Goal: Task Accomplishment & Management: Manage account settings

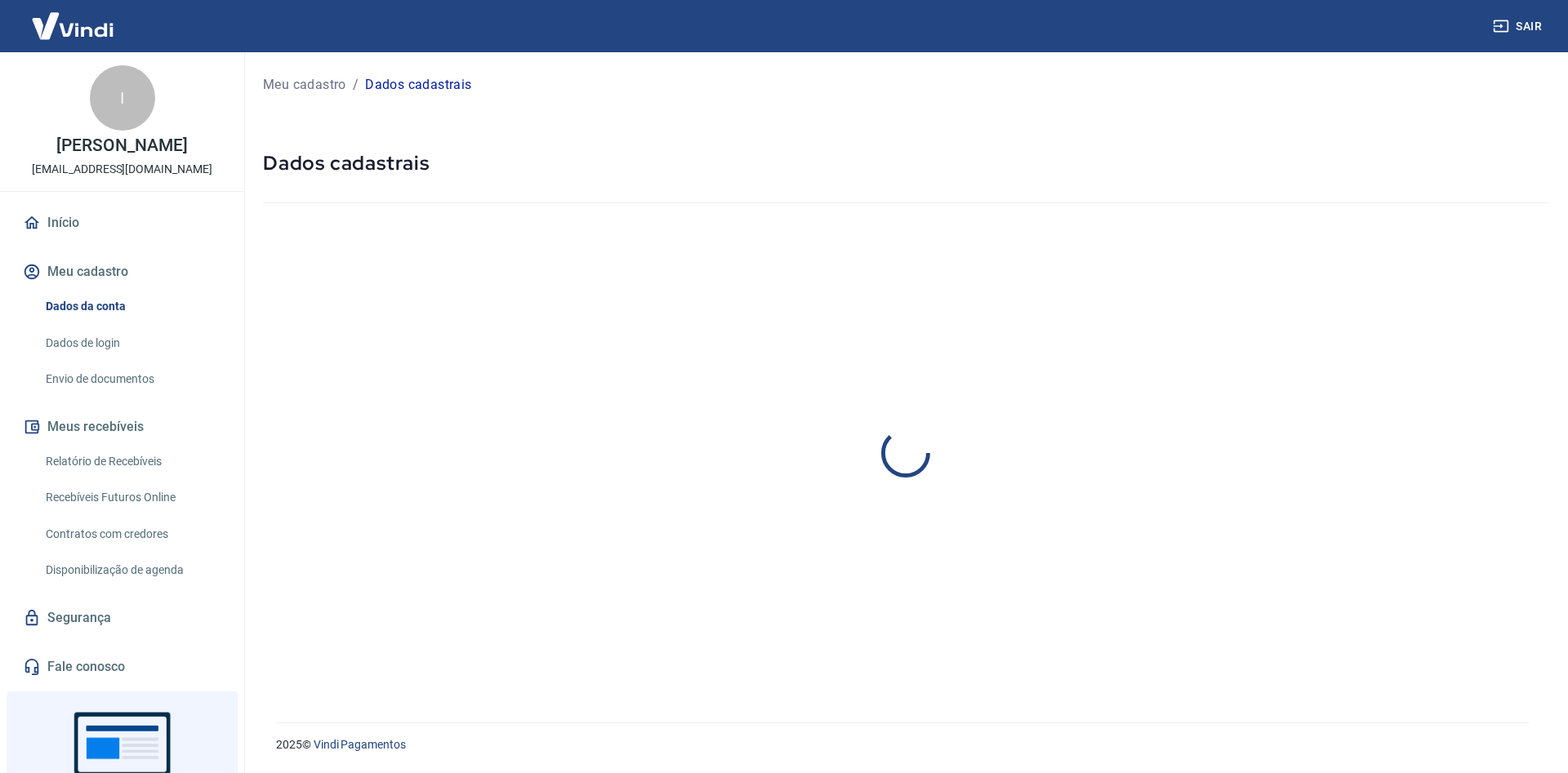
select select "RN"
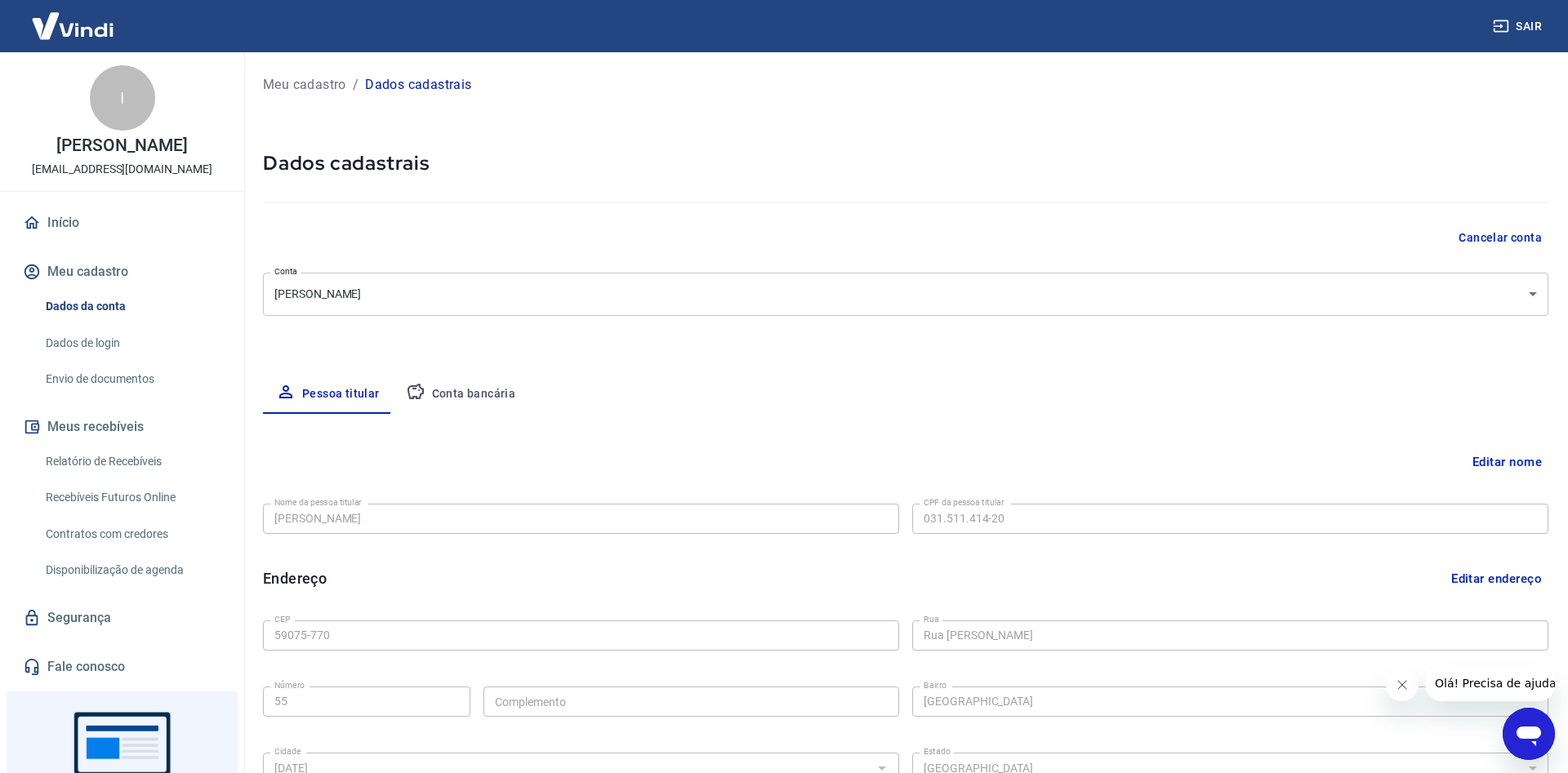
scroll to position [272, 0]
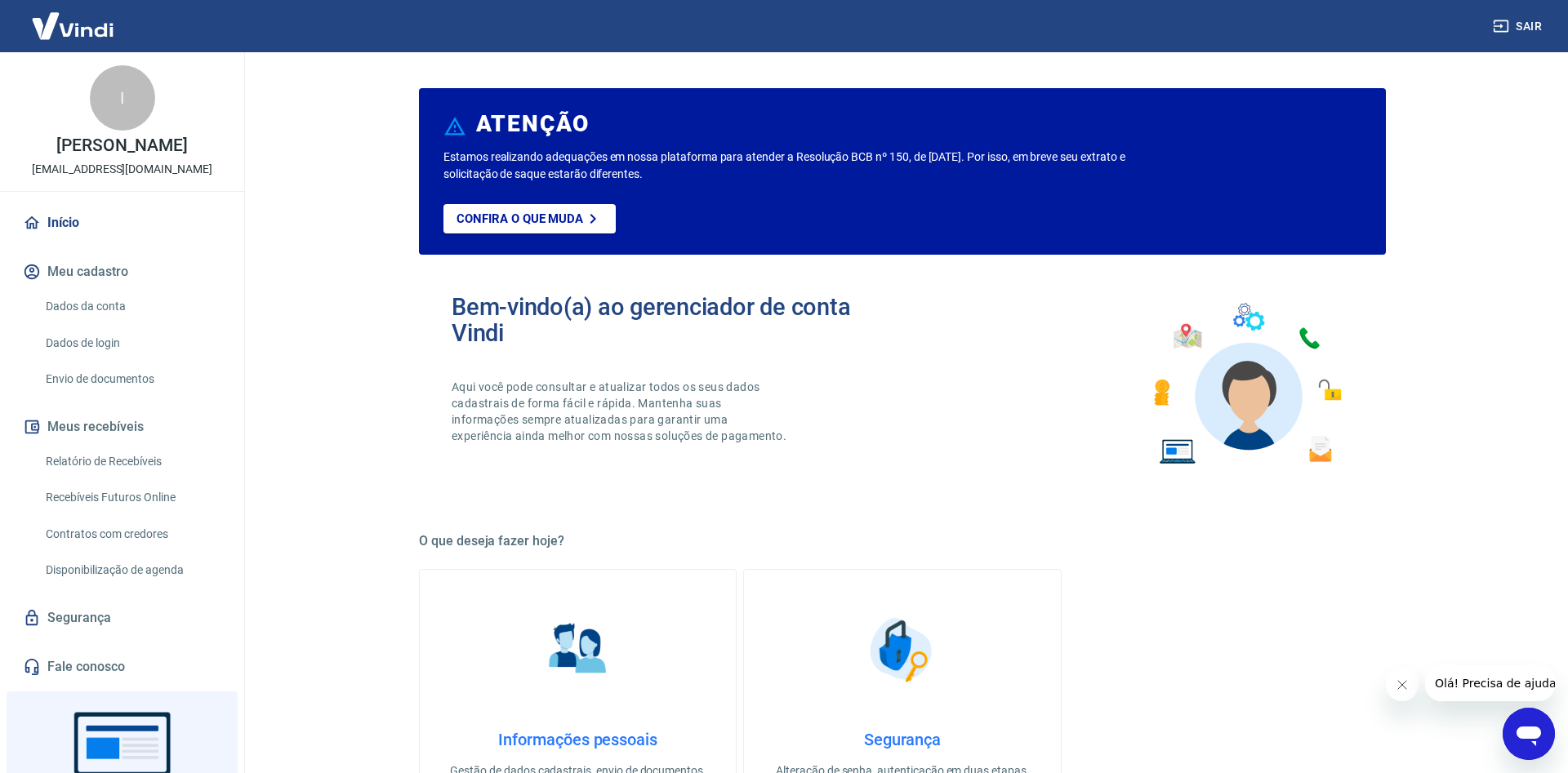
click at [82, 30] on img at bounding box center [73, 26] width 106 height 50
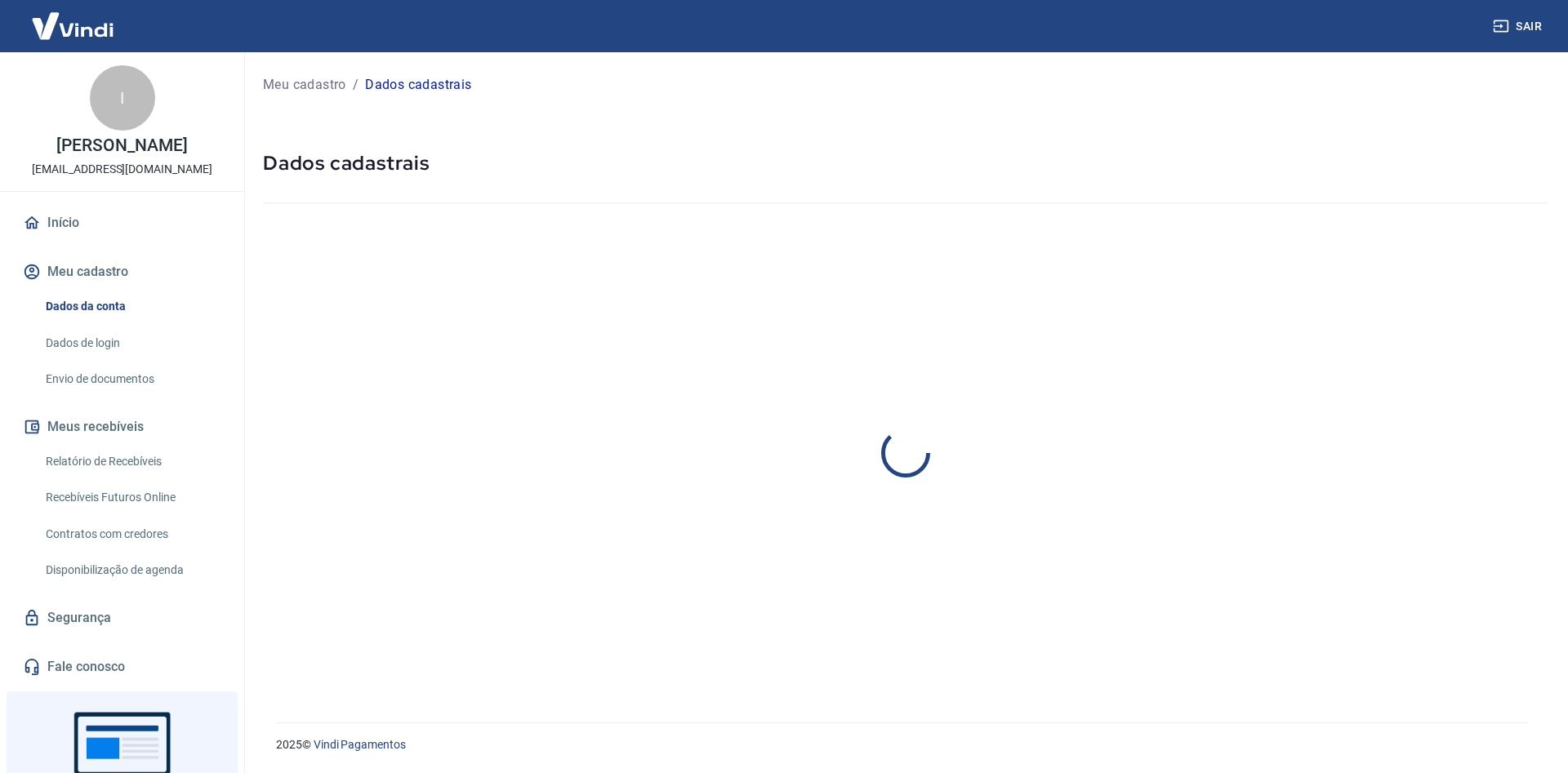
select select "RN"
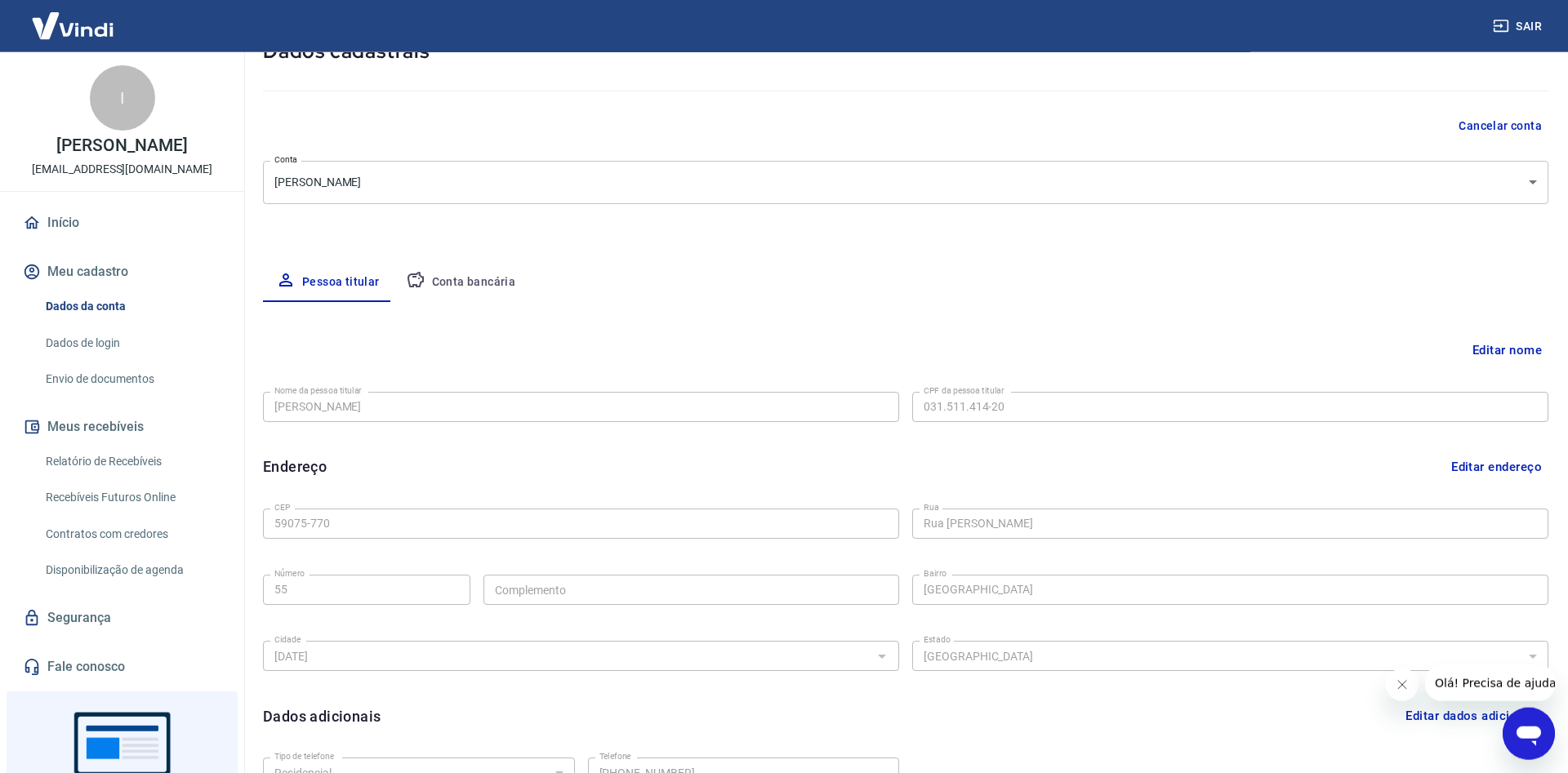
scroll to position [105, 0]
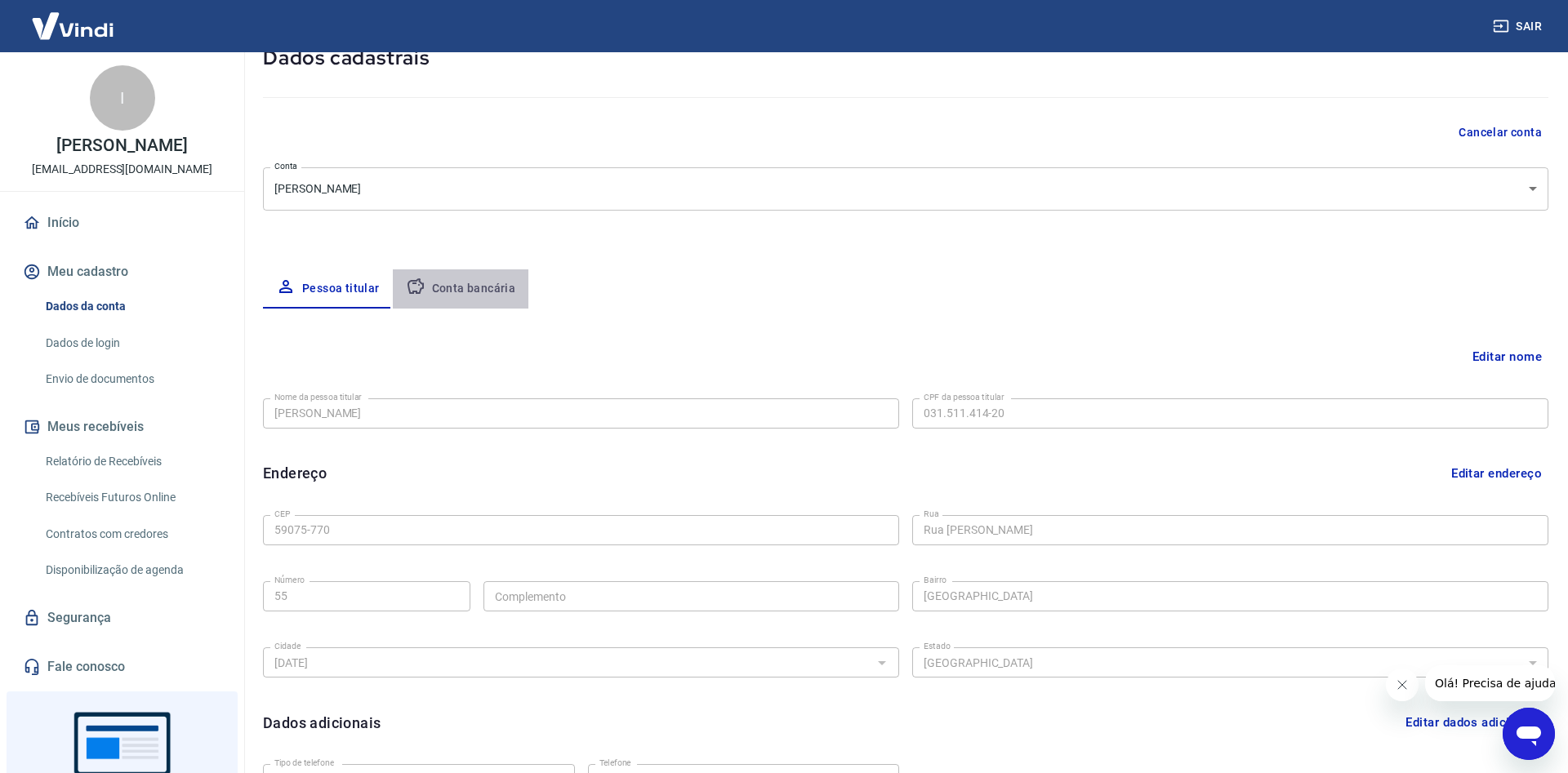
click at [477, 283] on button "Conta bancária" at bounding box center [461, 289] width 136 height 39
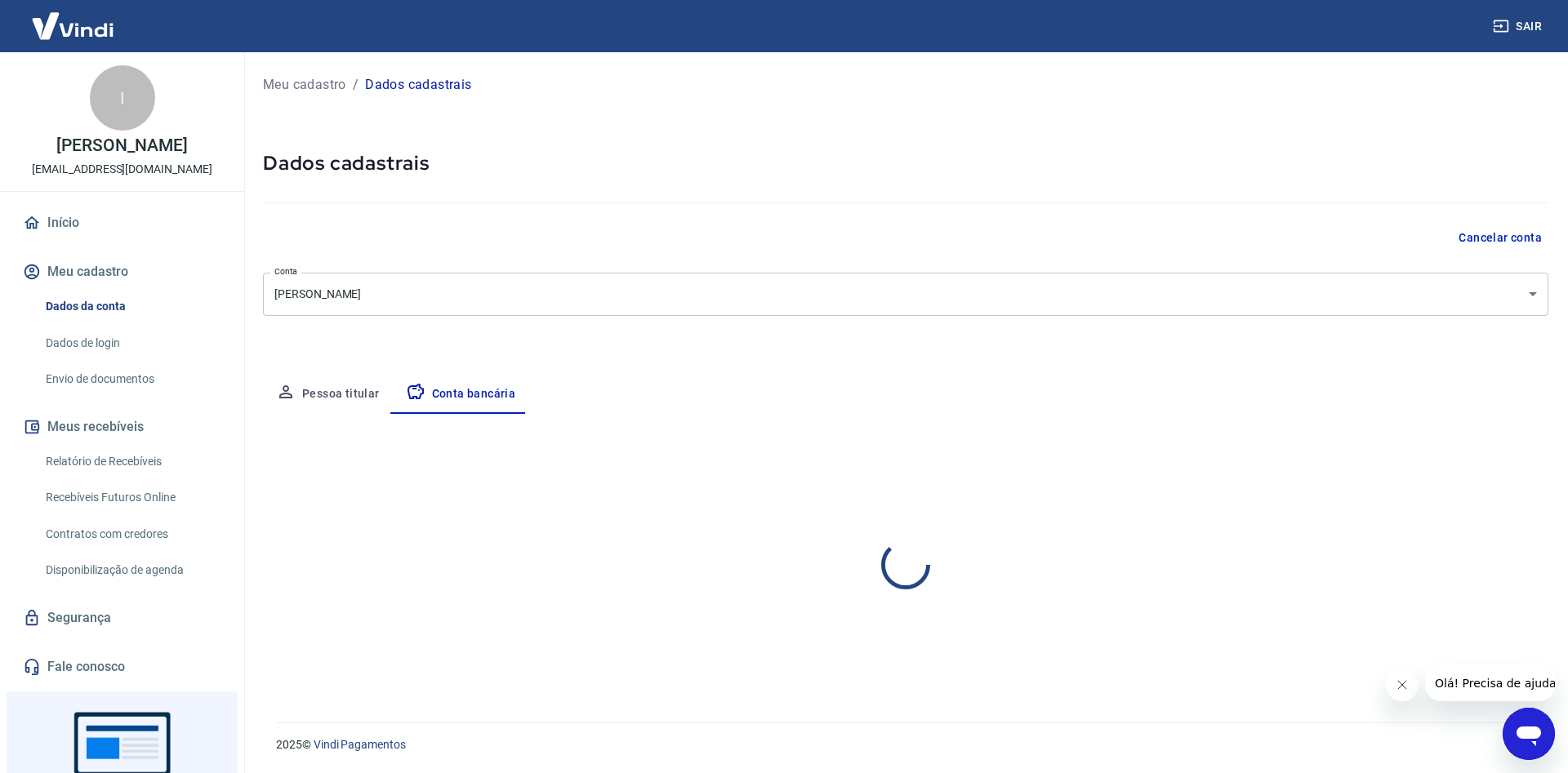
select select "1"
click at [158, 360] on link "Dados de login" at bounding box center [131, 344] width 185 height 34
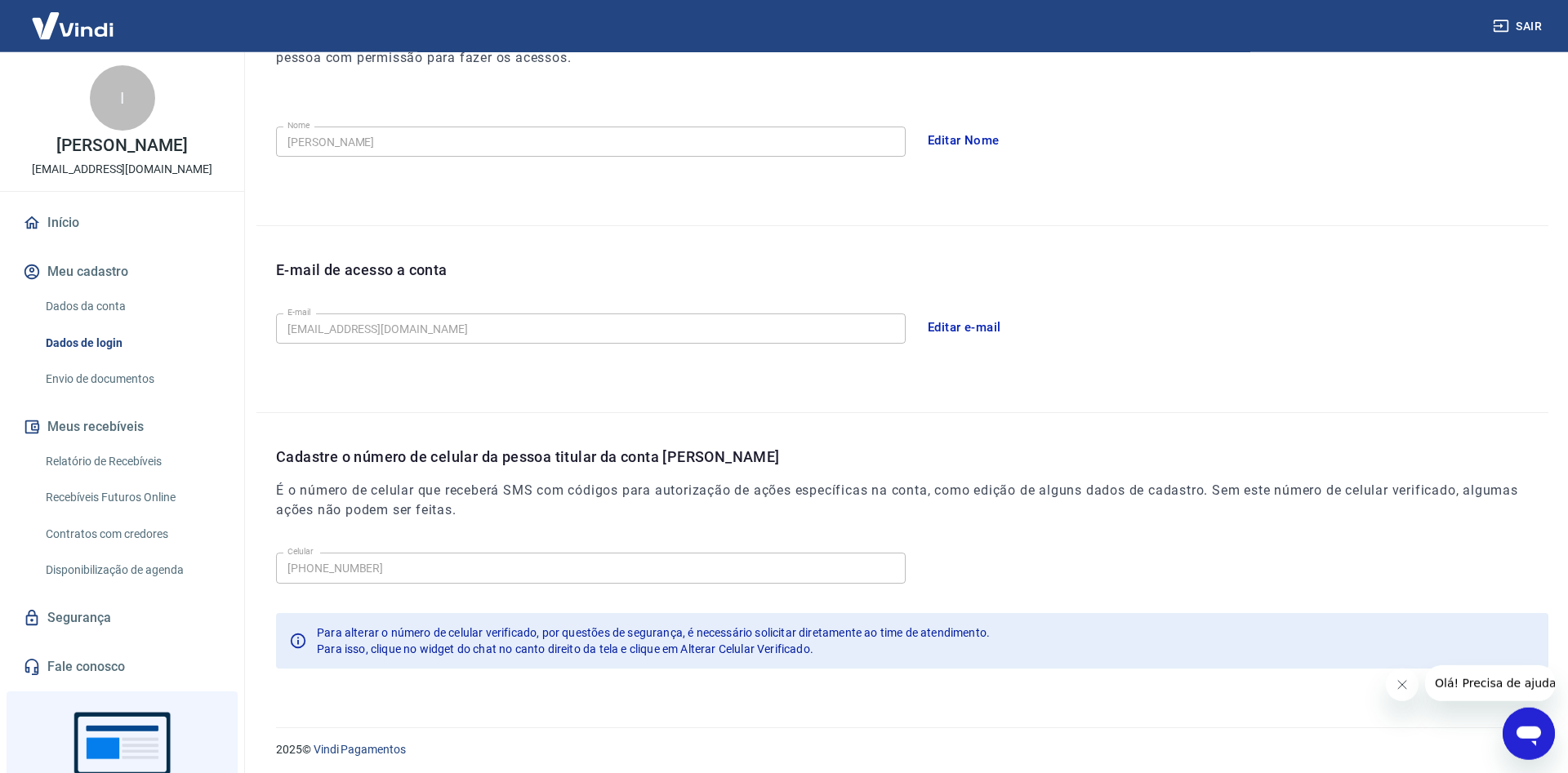
scroll to position [273, 0]
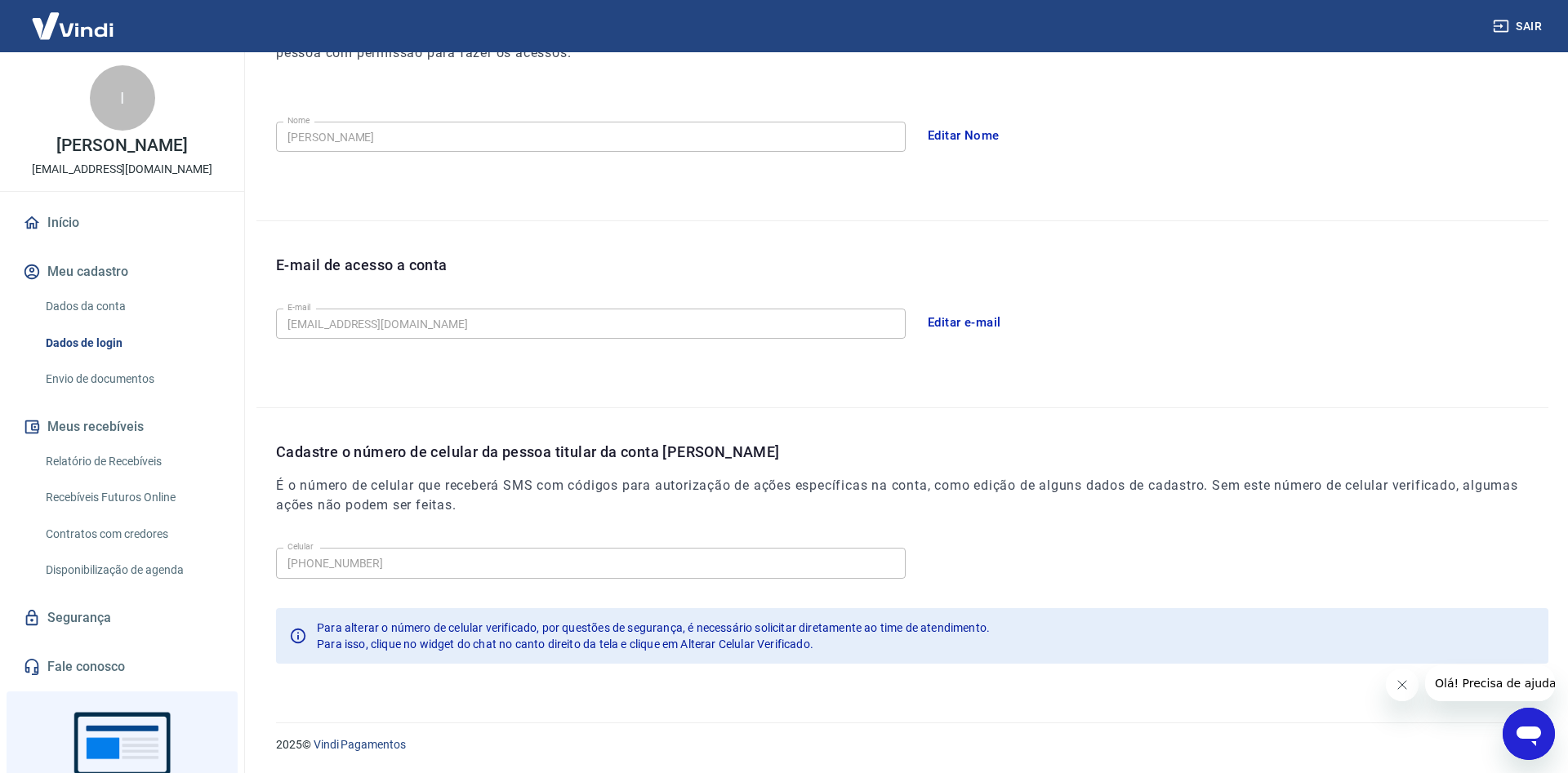
click at [179, 396] on link "Envio de documentos" at bounding box center [131, 379] width 185 height 34
